Goal: Information Seeking & Learning: Learn about a topic

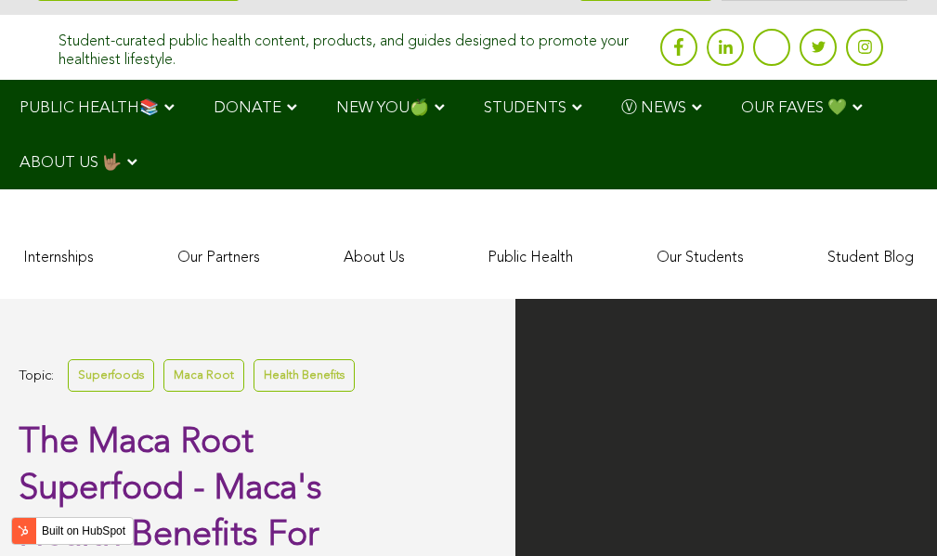
scroll to position [3704, 0]
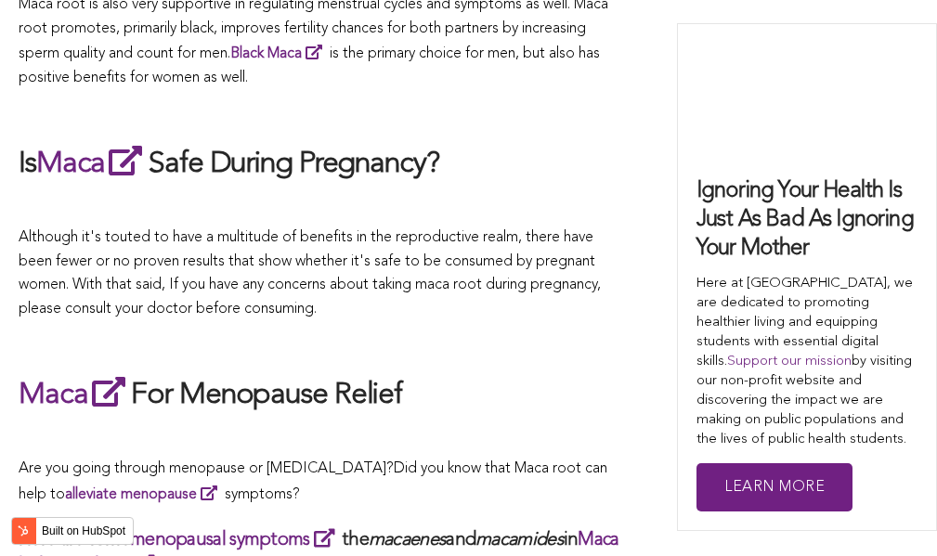
click at [492, 278] on p "Although it's touted to have a multitude of benefits in the reproductive realm,…" at bounding box center [320, 274] width 603 height 95
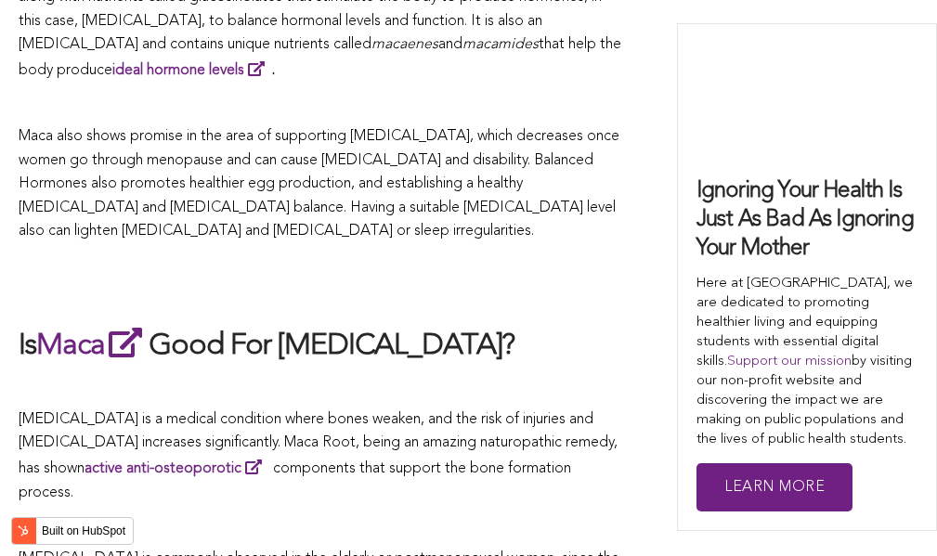
scroll to position [5534, 0]
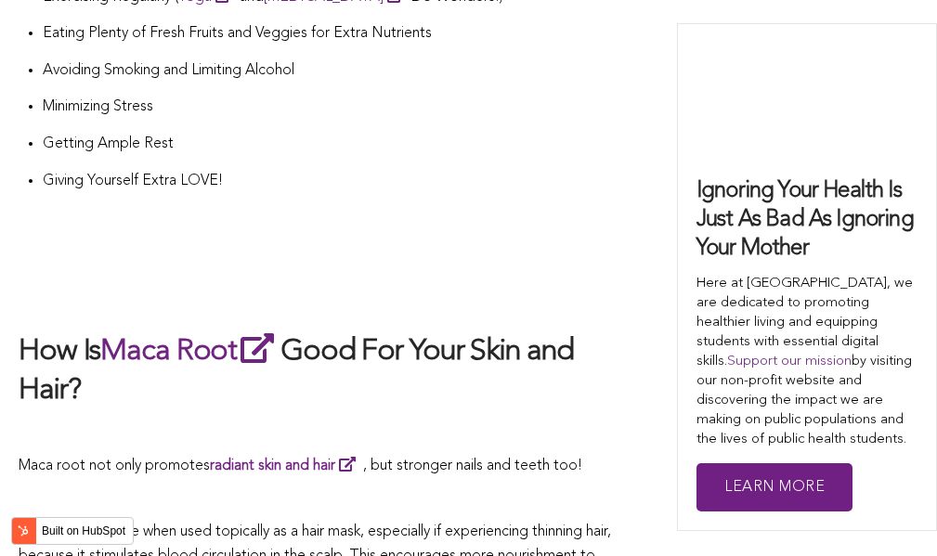
click at [471, 330] on h2 "How Is Maca Root Good For Your Skin and Hair?" at bounding box center [320, 370] width 603 height 81
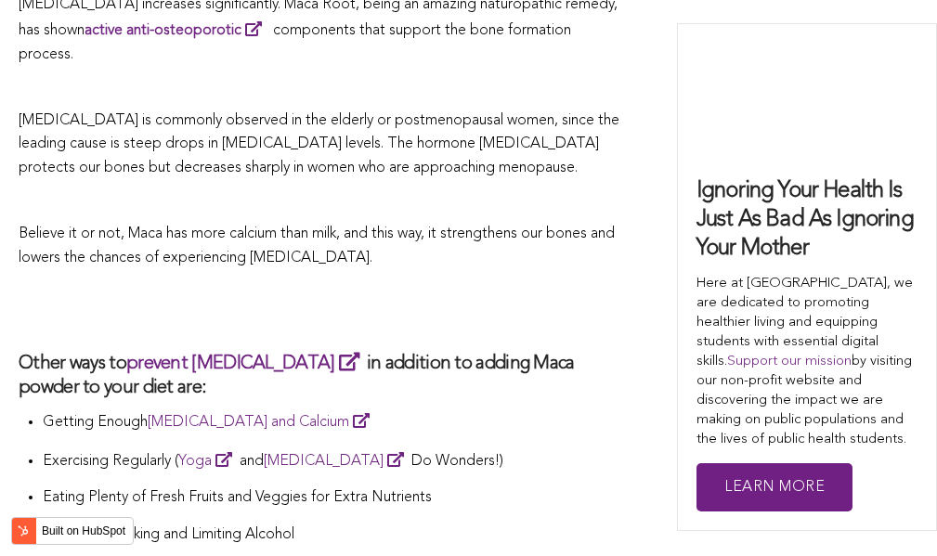
scroll to position [4977, 0]
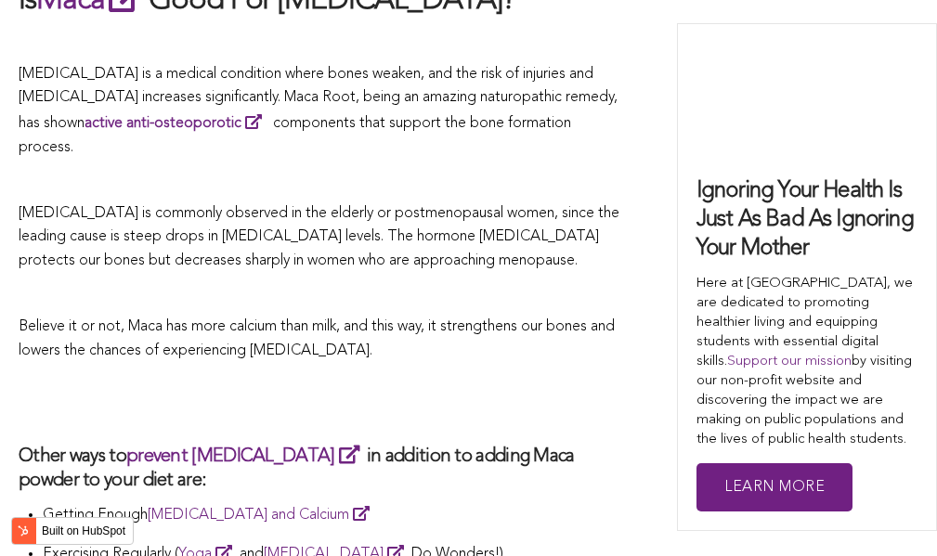
click at [465, 206] on span "[MEDICAL_DATA] is commonly observed in the elderly or postmenopausal women, sin…" at bounding box center [319, 237] width 601 height 62
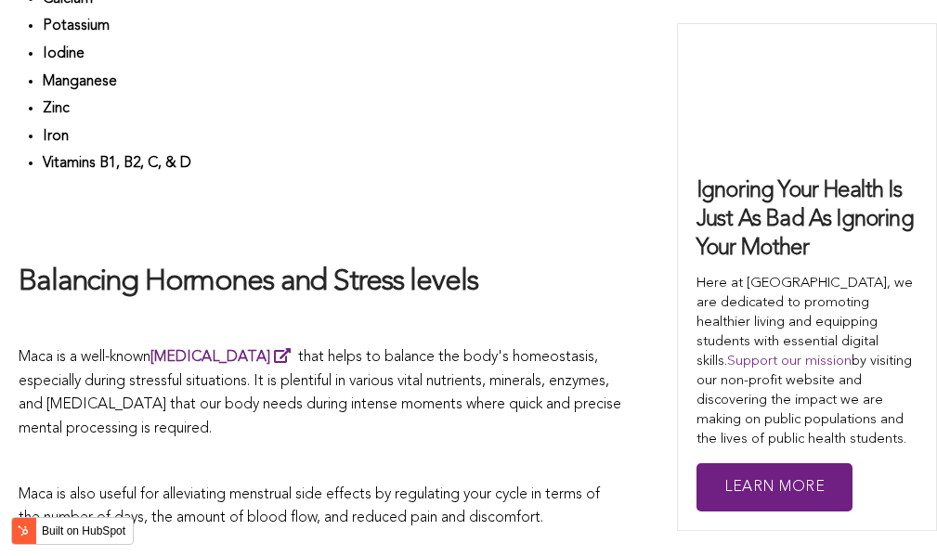
scroll to position [5560, 0]
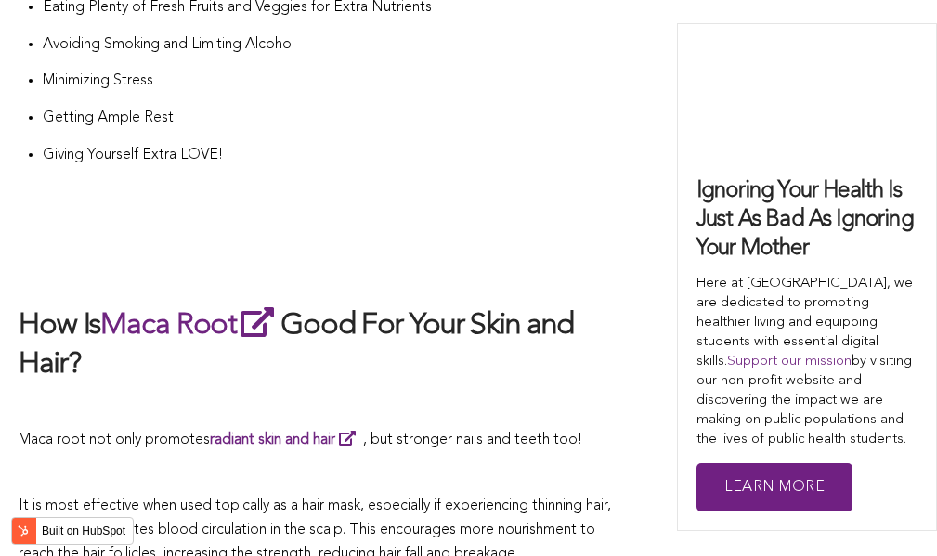
click at [406, 304] on h2 "How Is Maca Root Good For Your Skin and Hair?" at bounding box center [320, 344] width 603 height 81
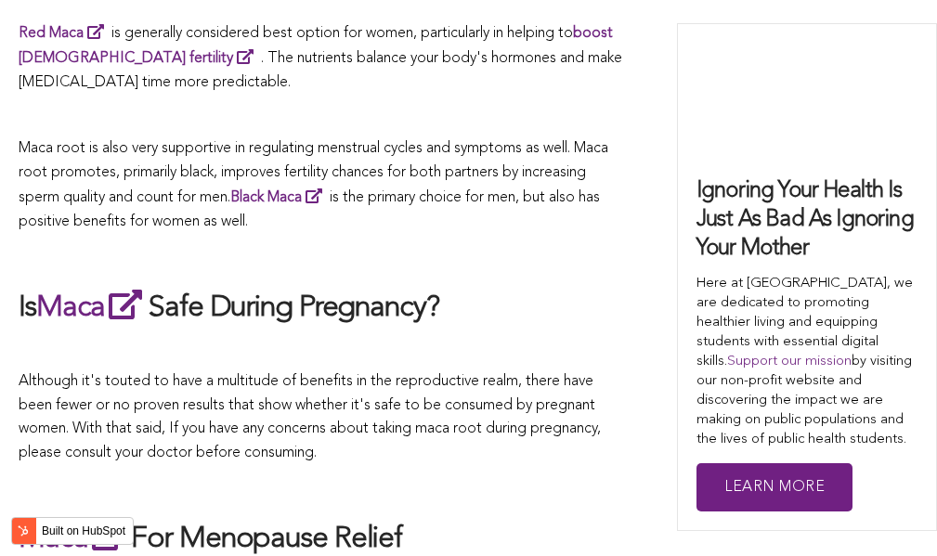
click at [499, 286] on h2 "Is Maca Safe During Pregnancy?" at bounding box center [320, 307] width 603 height 43
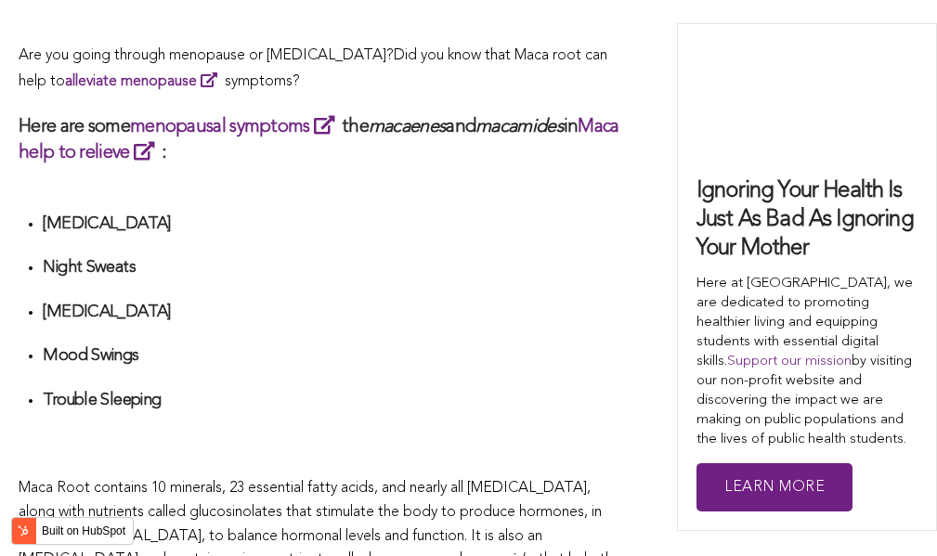
scroll to position [4210, 0]
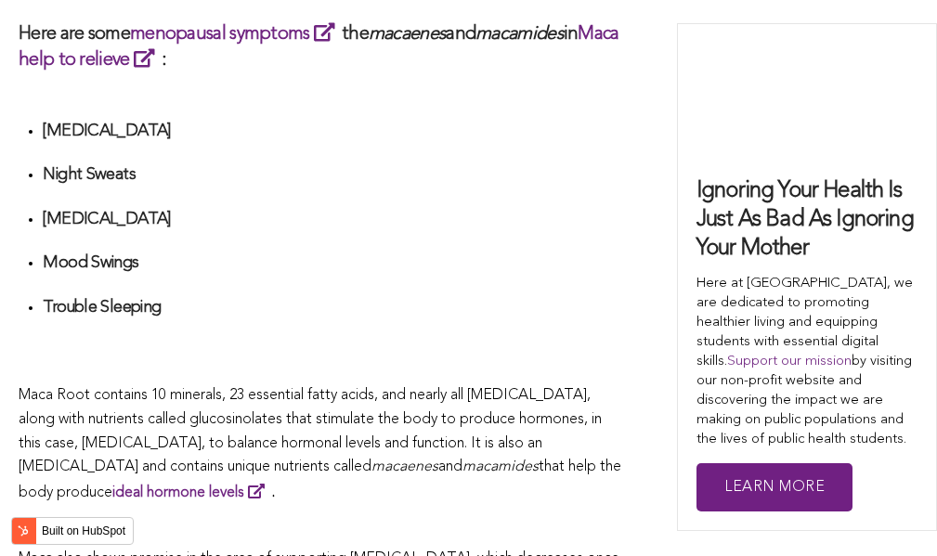
click at [432, 23] on h3 "Here are some menopausal symptoms the macaenes and macamides in Maca help to re…" at bounding box center [320, 46] width 603 height 52
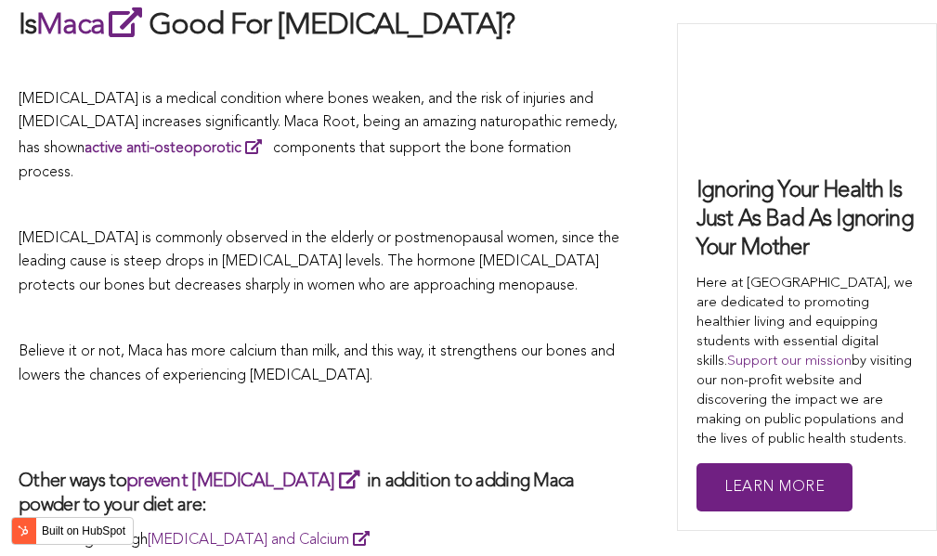
scroll to position [5045, 0]
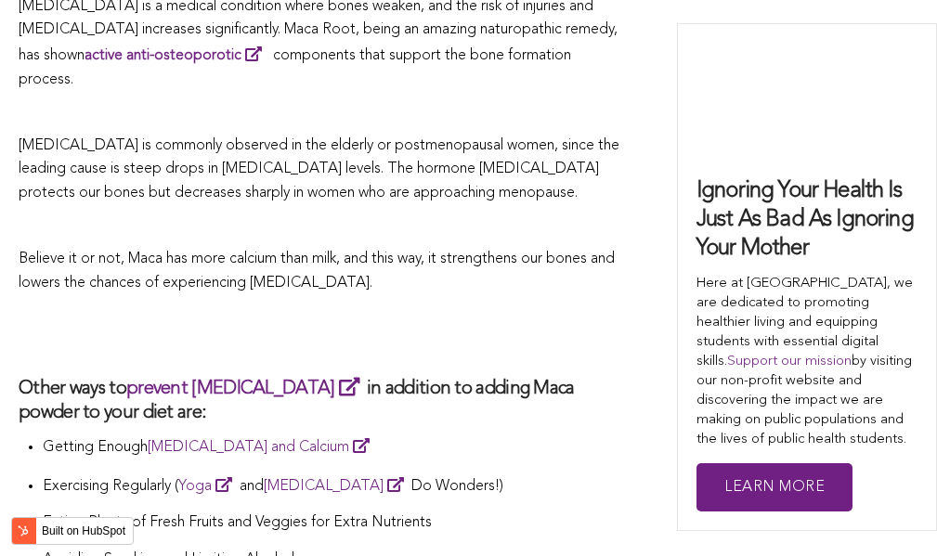
click at [428, 474] on p "Exercising Regularly ( Yoga and [MEDICAL_DATA] Do Wonders!)" at bounding box center [332, 487] width 579 height 26
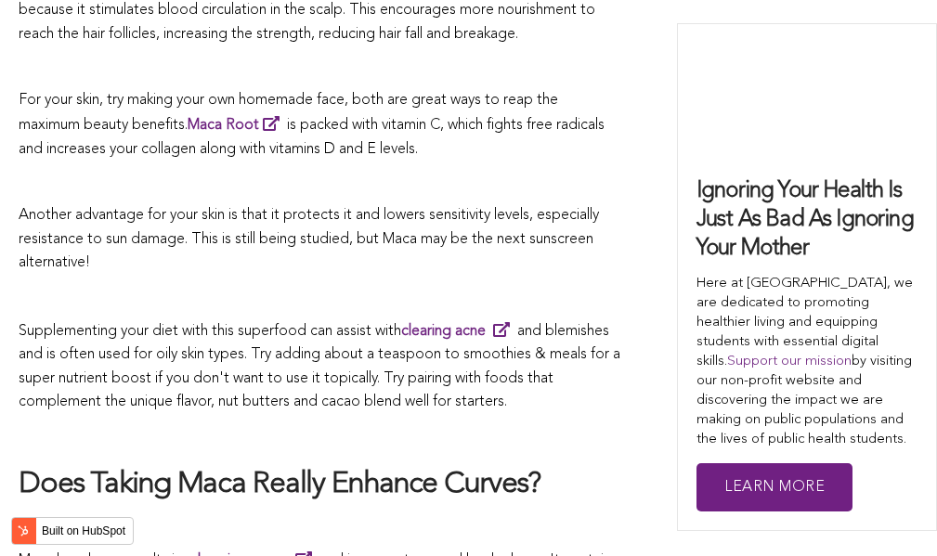
click at [474, 318] on p "Supplementing your diet with this superfood can assist with clearing acne and b…" at bounding box center [320, 366] width 603 height 97
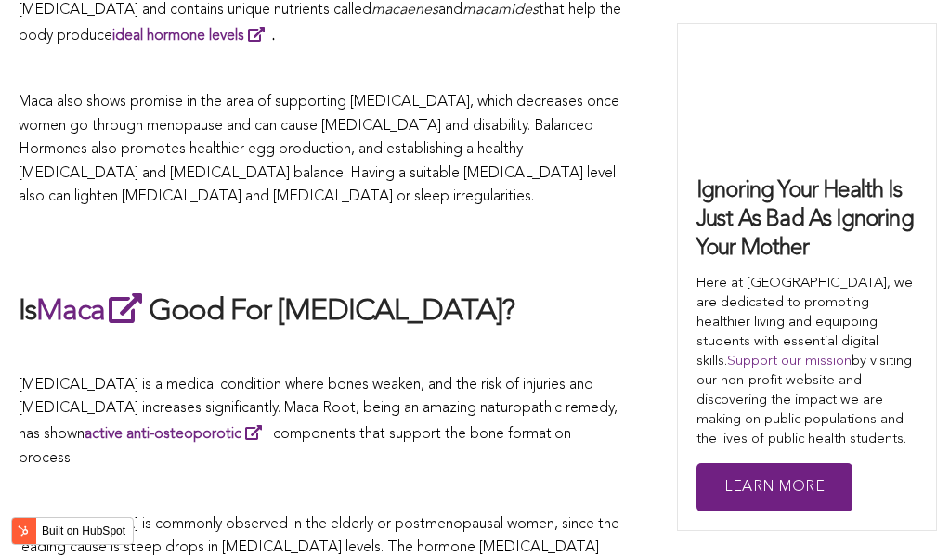
click at [448, 290] on h2 "Is Maca Good For [MEDICAL_DATA]?" at bounding box center [320, 311] width 603 height 43
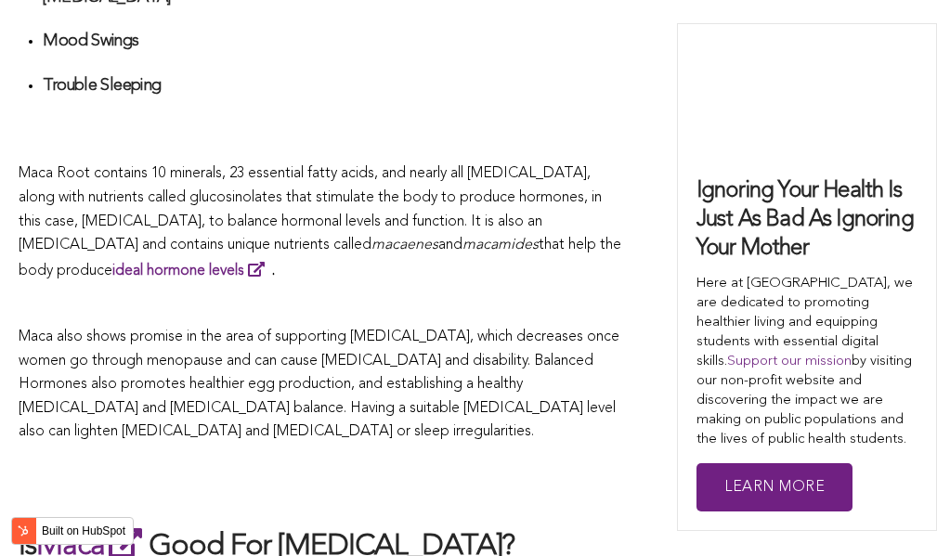
click at [501, 292] on p at bounding box center [320, 304] width 603 height 24
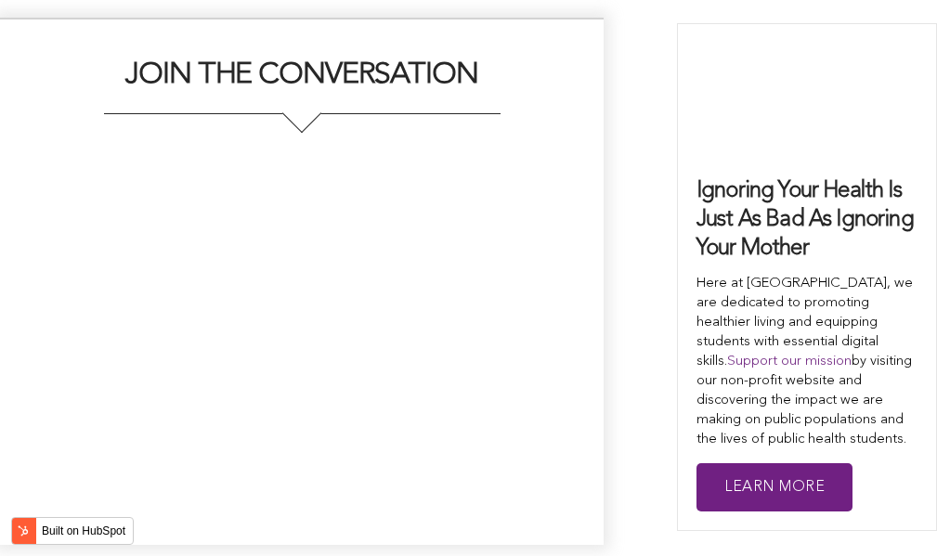
scroll to position [5620, 0]
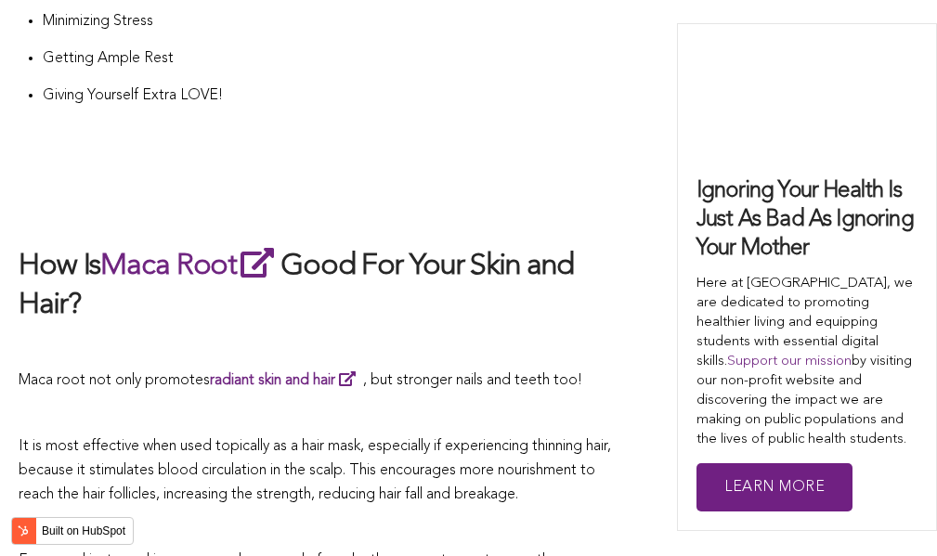
click at [285, 335] on p at bounding box center [320, 347] width 603 height 24
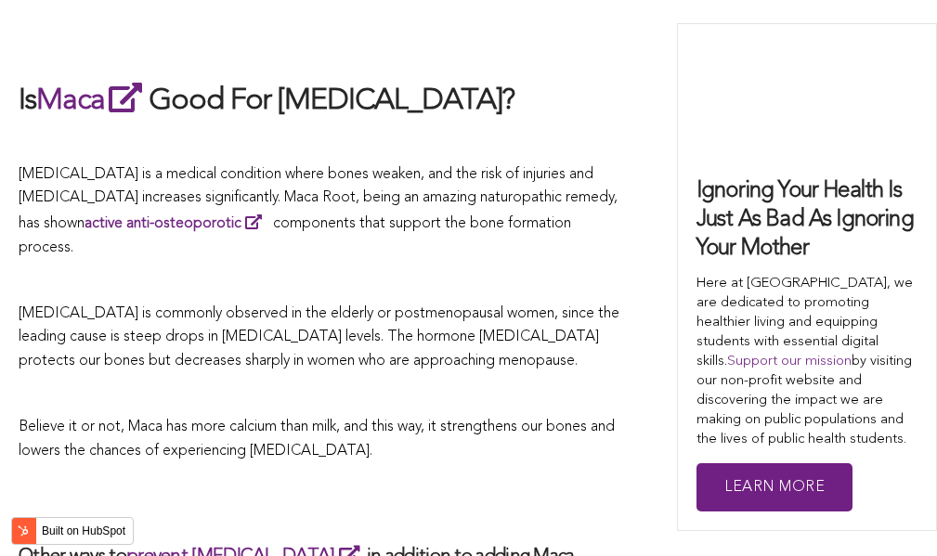
scroll to position [5416, 0]
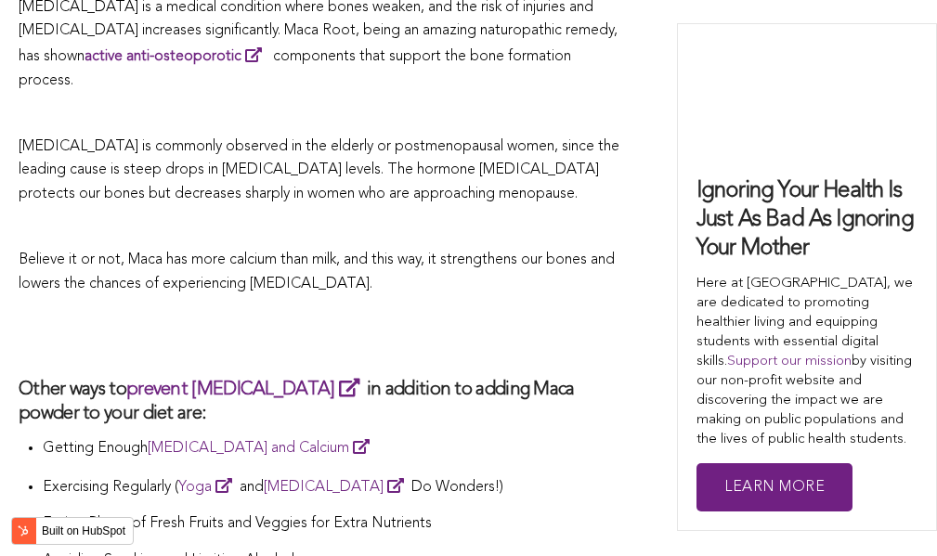
scroll to position [4951, 0]
